Goal: Task Accomplishment & Management: Use online tool/utility

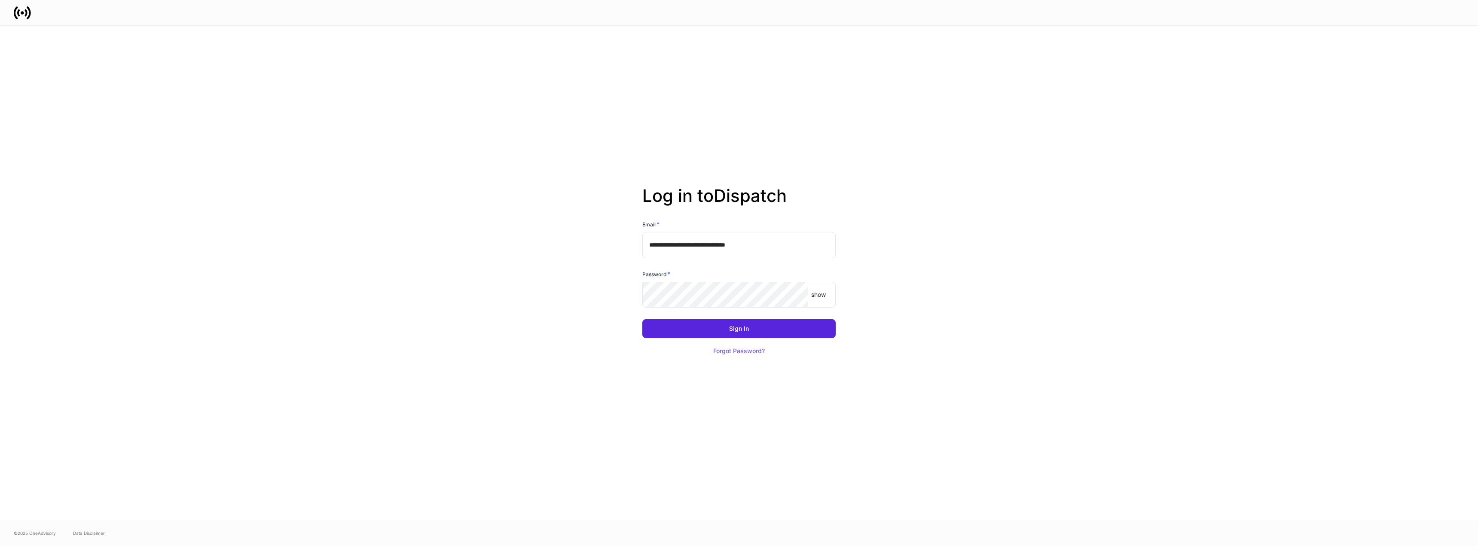
click at [771, 245] on input "**********" at bounding box center [738, 245] width 193 height 26
type input "**********"
click at [760, 321] on button "Sign In" at bounding box center [738, 328] width 193 height 19
